Goal: Task Accomplishment & Management: Complete application form

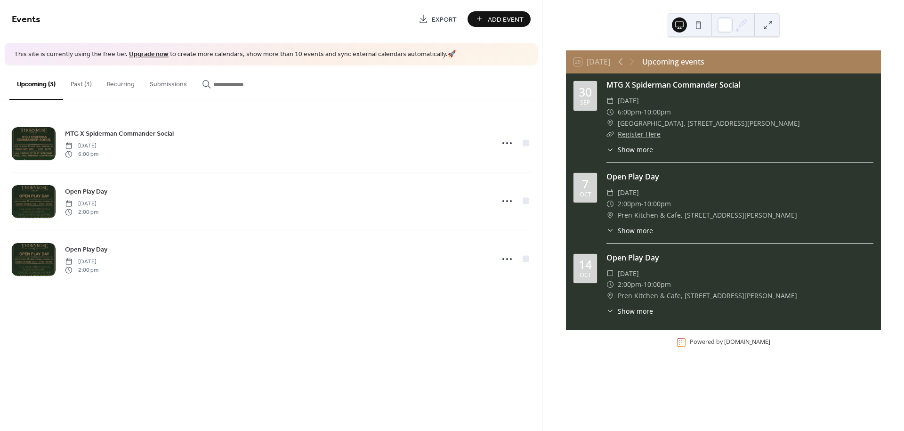
click at [482, 22] on button "Add Event" at bounding box center [499, 19] width 63 height 16
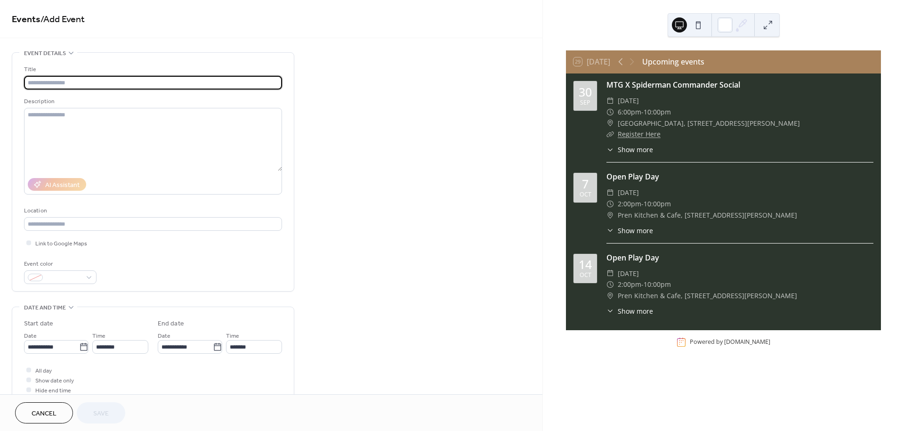
click at [68, 79] on input "text" at bounding box center [153, 83] width 258 height 14
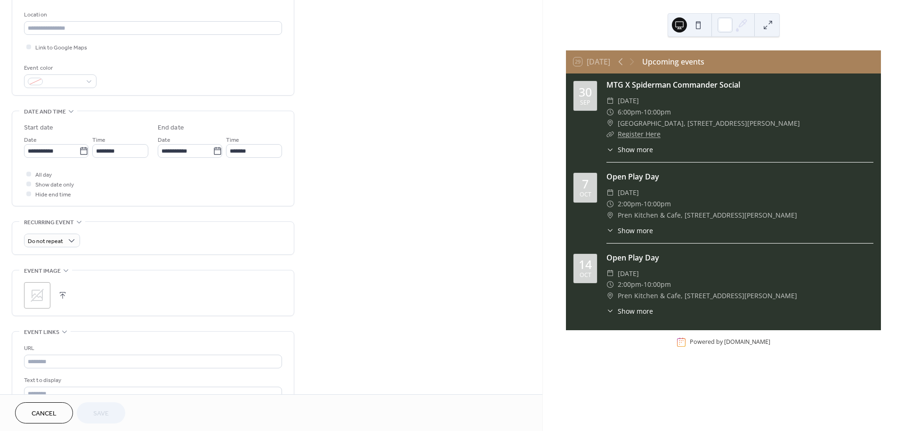
scroll to position [261, 0]
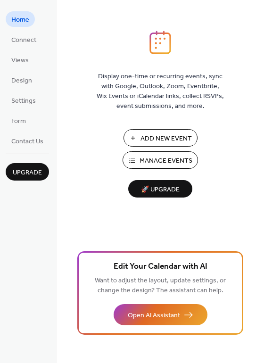
click at [145, 153] on button "Manage Events" at bounding box center [159, 159] width 75 height 17
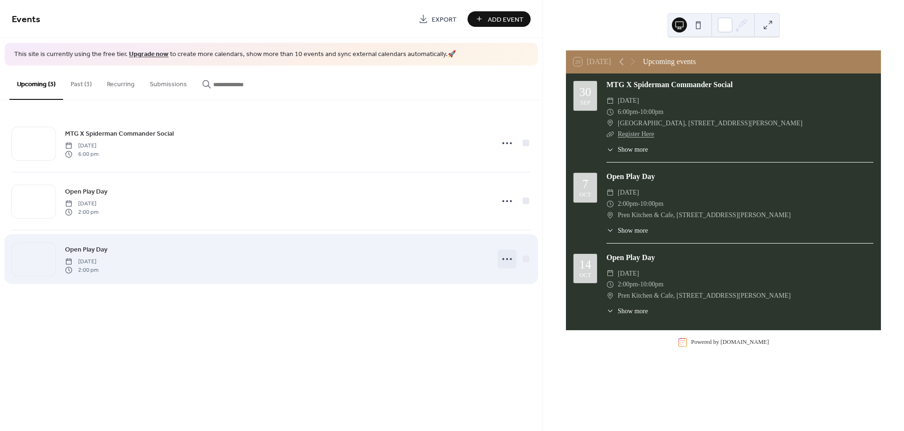
click at [504, 256] on icon at bounding box center [507, 258] width 15 height 15
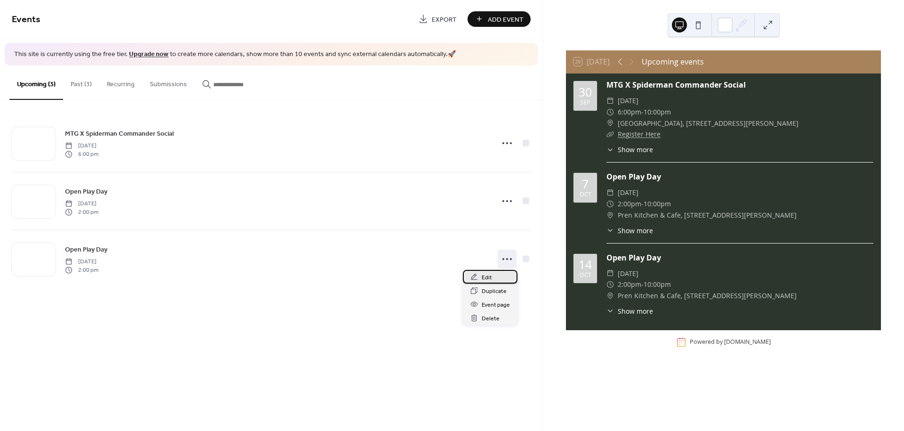
click at [499, 275] on div "Edit" at bounding box center [490, 277] width 55 height 14
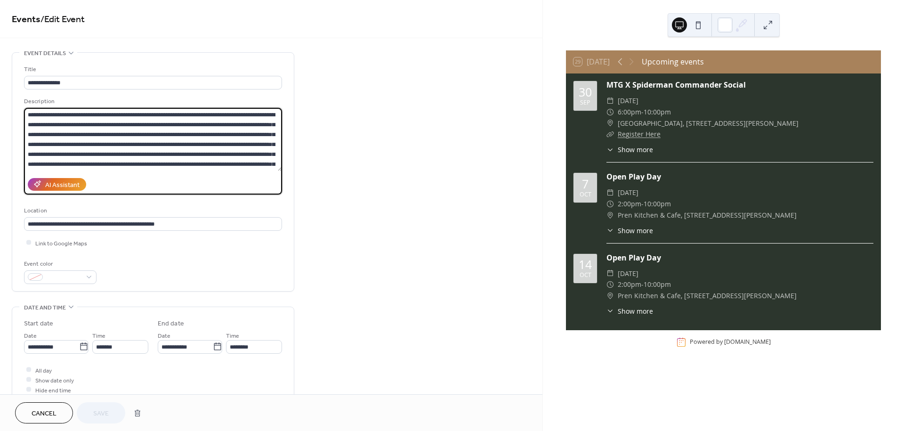
drag, startPoint x: 167, startPoint y: 146, endPoint x: -2, endPoint y: 109, distance: 173.6
click at [0, 109] on html "**********" at bounding box center [452, 215] width 904 height 431
